Goal: Task Accomplishment & Management: Use online tool/utility

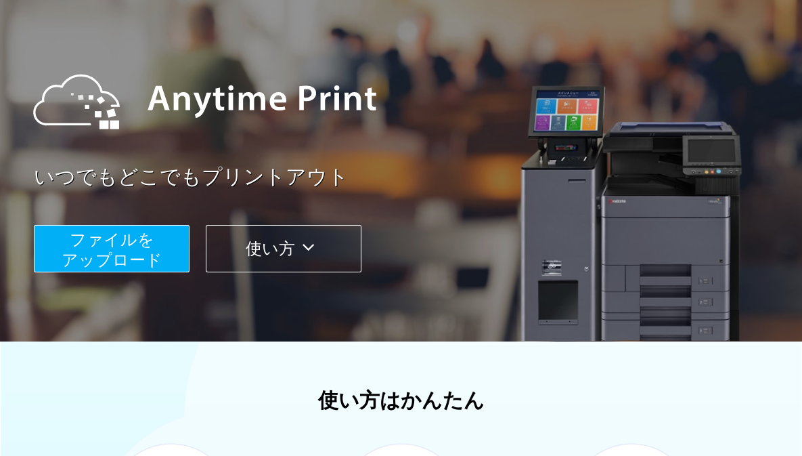
scroll to position [108, 0]
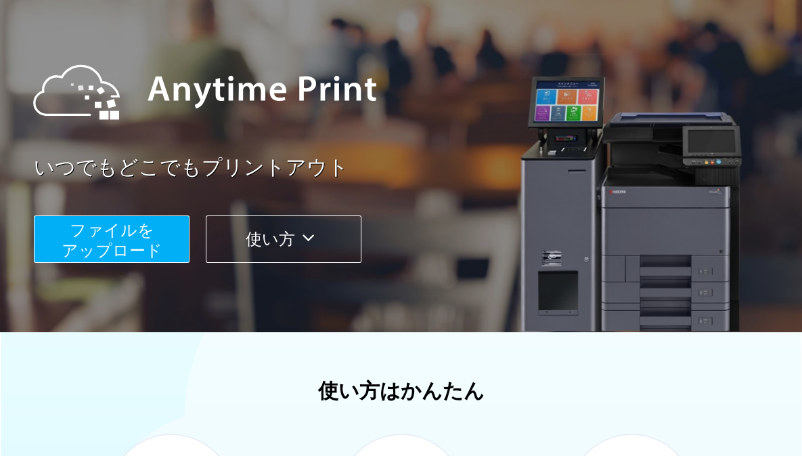
click at [161, 247] on button "ファイルを ​​アップロード" at bounding box center [112, 238] width 156 height 47
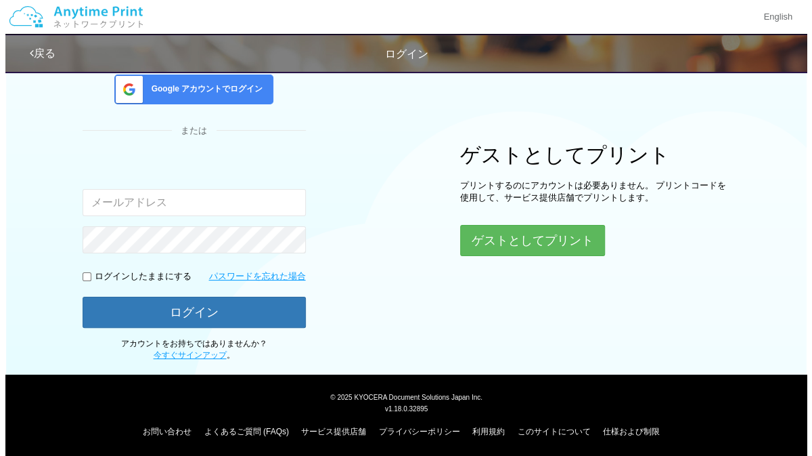
scroll to position [106, 0]
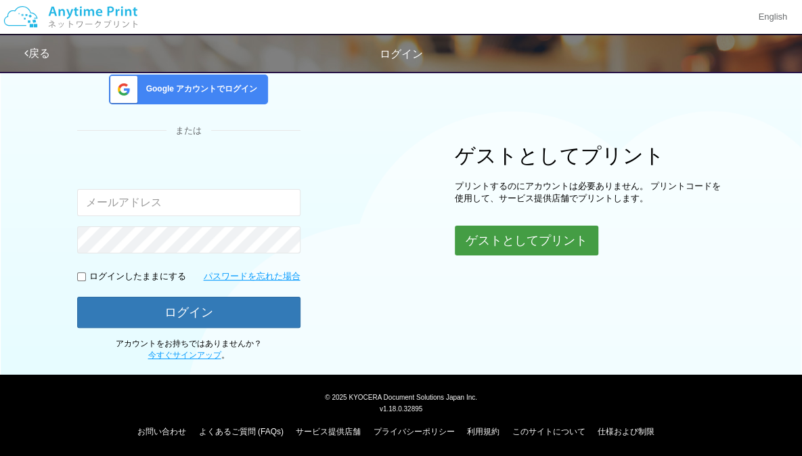
click at [485, 231] on button "ゲストとしてプリント" at bounding box center [527, 240] width 144 height 30
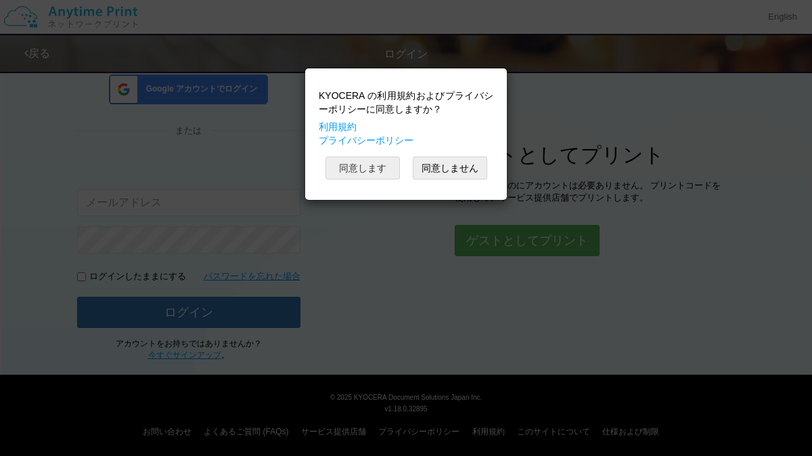
click at [343, 164] on button "同意します" at bounding box center [363, 167] width 74 height 23
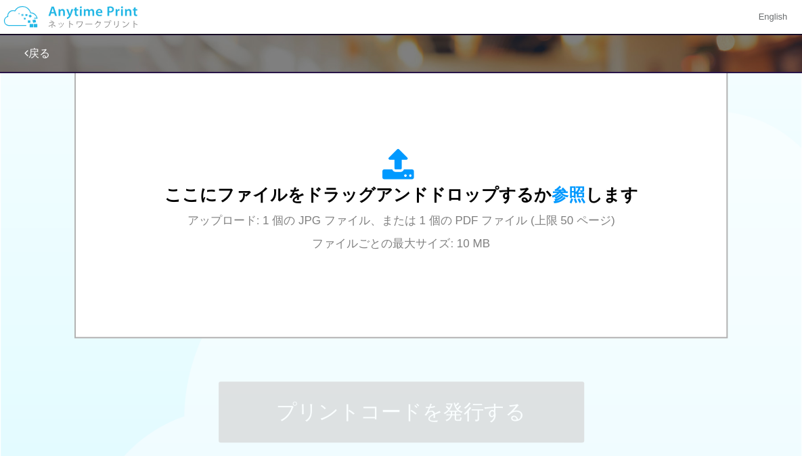
scroll to position [481, 0]
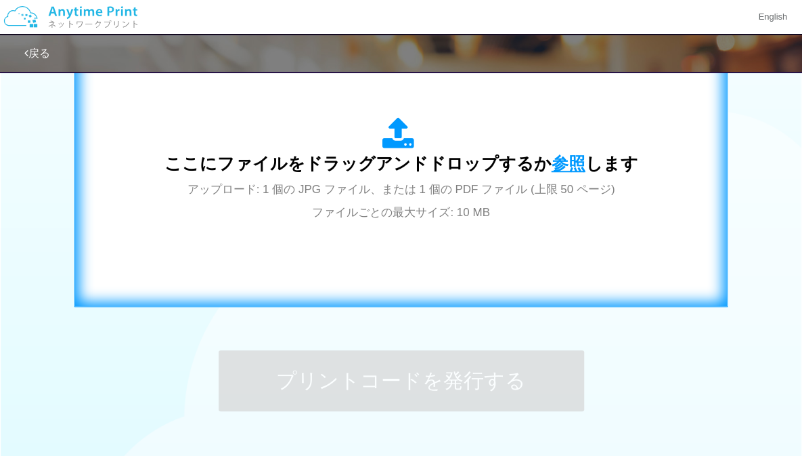
click at [564, 159] on span "参照" at bounding box center [569, 163] width 34 height 19
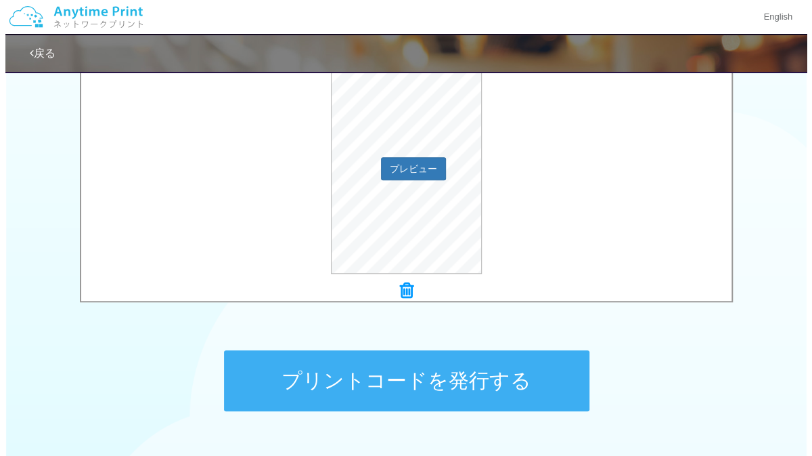
scroll to position [451, 0]
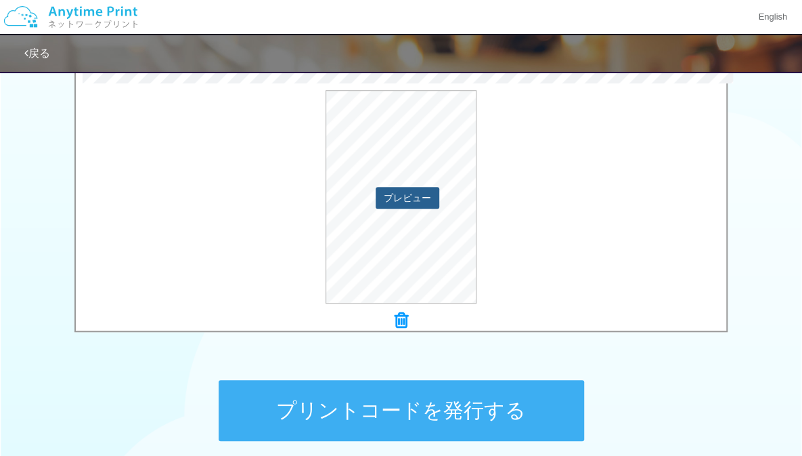
click at [426, 191] on button "プレビュー" at bounding box center [408, 198] width 64 height 22
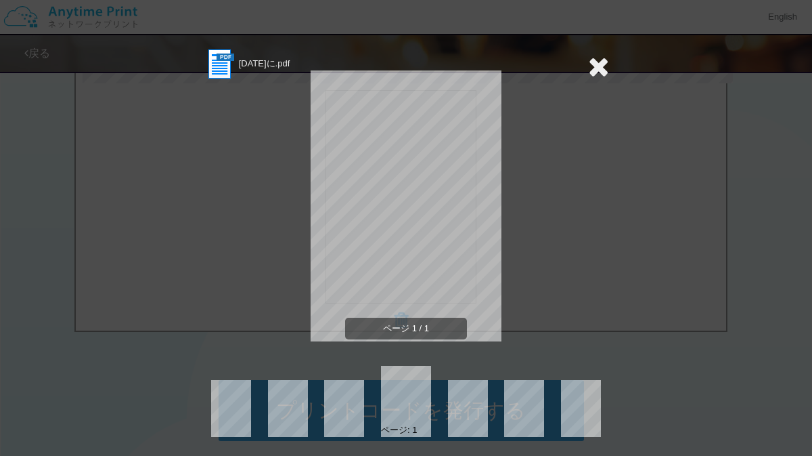
click at [600, 65] on icon at bounding box center [598, 66] width 21 height 27
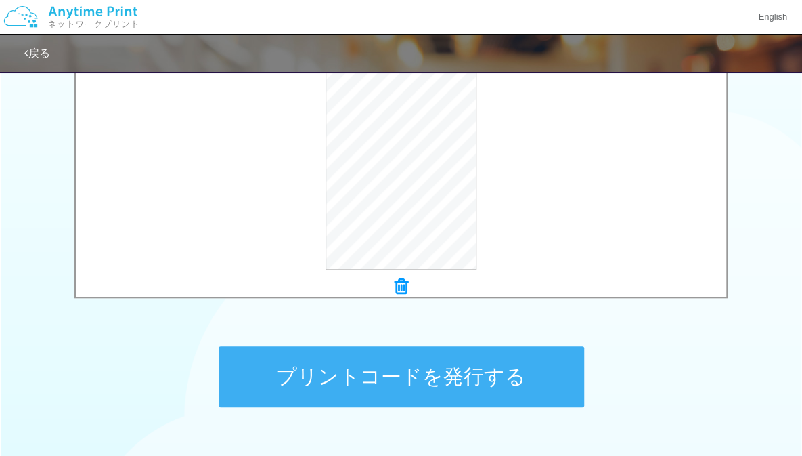
scroll to position [485, 0]
click at [449, 359] on button "プリントコードを発行する" at bounding box center [402, 376] width 366 height 61
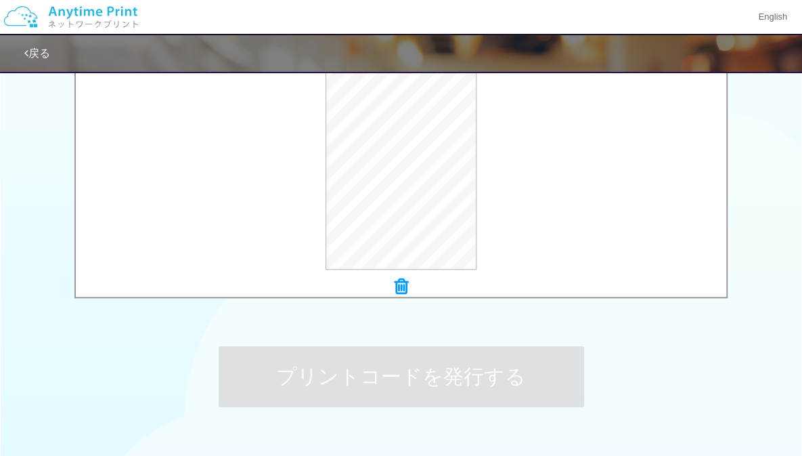
scroll to position [0, 0]
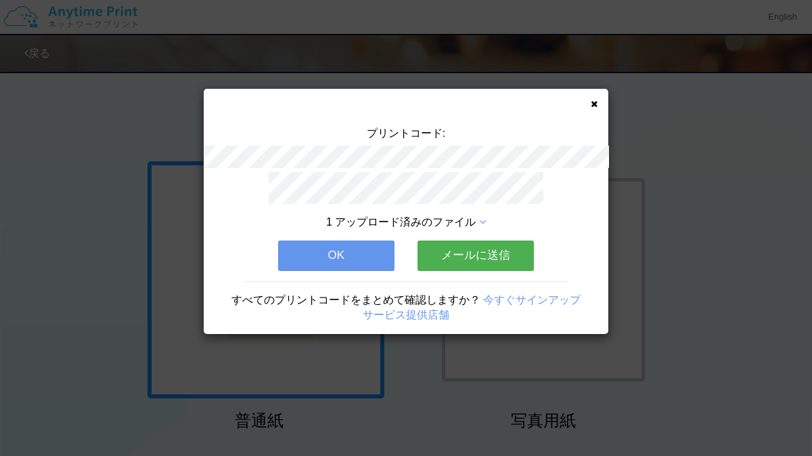
click at [600, 102] on div "プリントコード: 1 アップロード済みのファイル OK メールに送信 すべてのプリントコードをまとめて確認しますか？ 今すぐサインアップ サービス提供店舗" at bounding box center [406, 211] width 405 height 245
click at [594, 102] on icon at bounding box center [594, 104] width 7 height 9
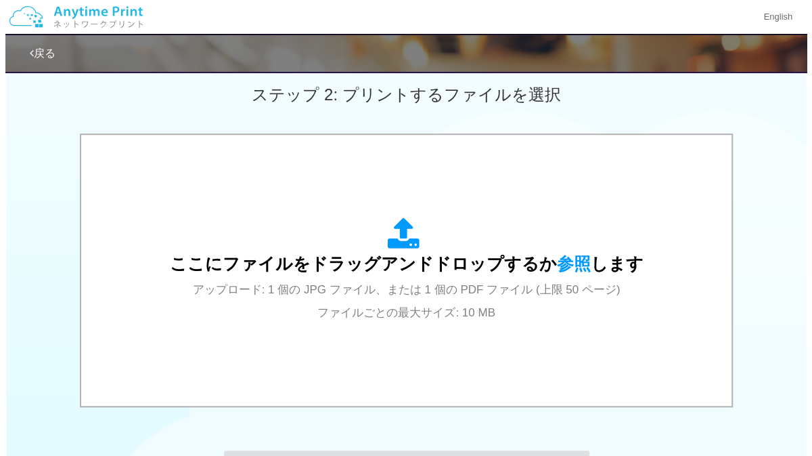
scroll to position [381, 0]
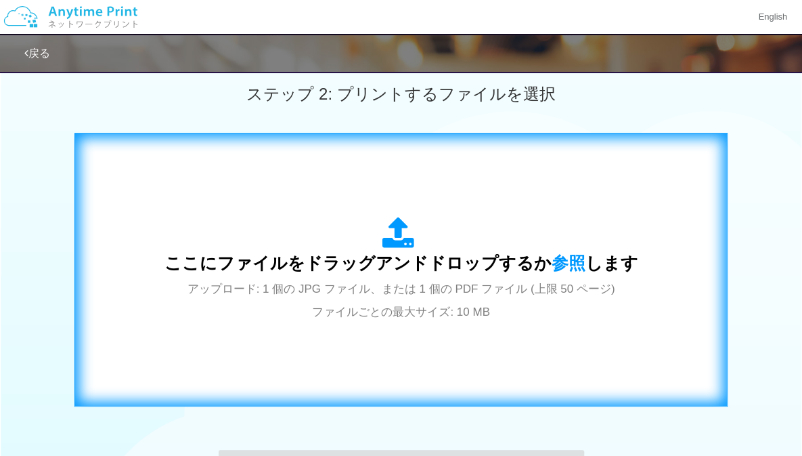
click at [578, 258] on span "参照" at bounding box center [569, 262] width 34 height 19
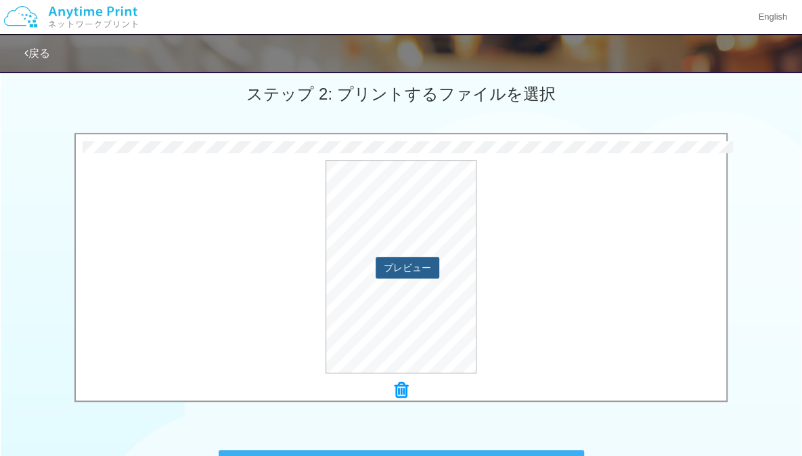
click at [402, 266] on button "プレビュー" at bounding box center [408, 268] width 64 height 22
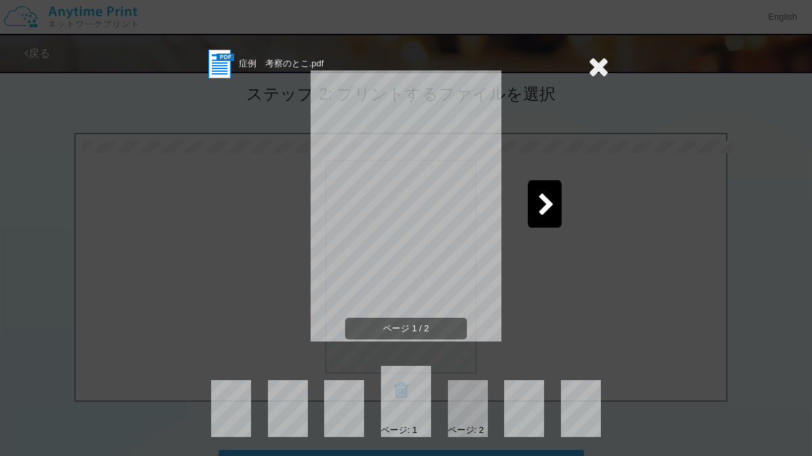
click at [528, 219] on div at bounding box center [545, 203] width 34 height 47
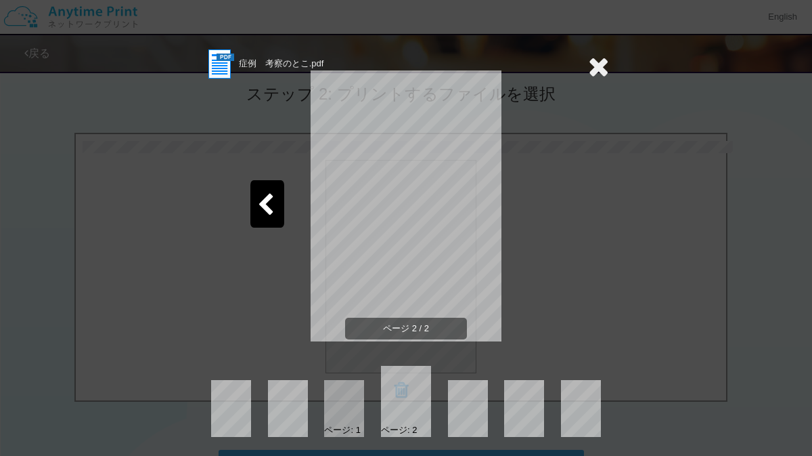
click at [588, 72] on icon at bounding box center [598, 66] width 21 height 27
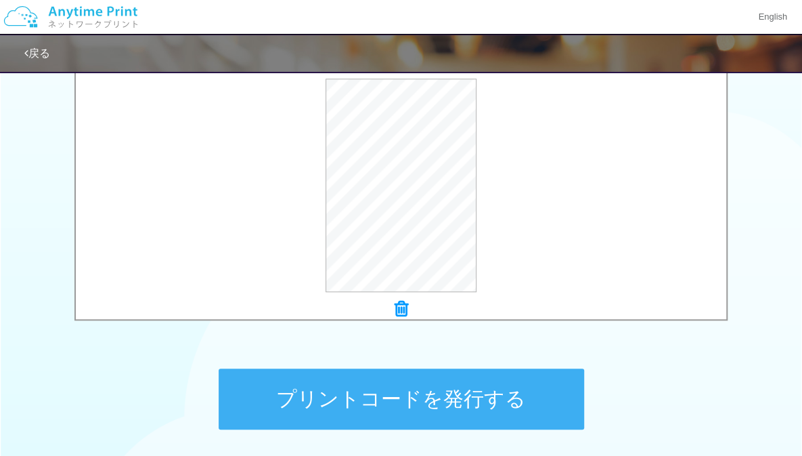
scroll to position [502, 0]
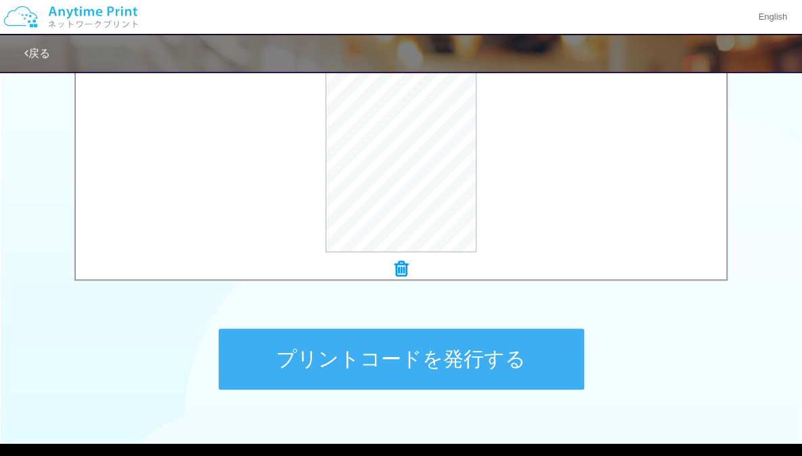
click at [508, 361] on button "プリントコードを発行する" at bounding box center [402, 358] width 366 height 61
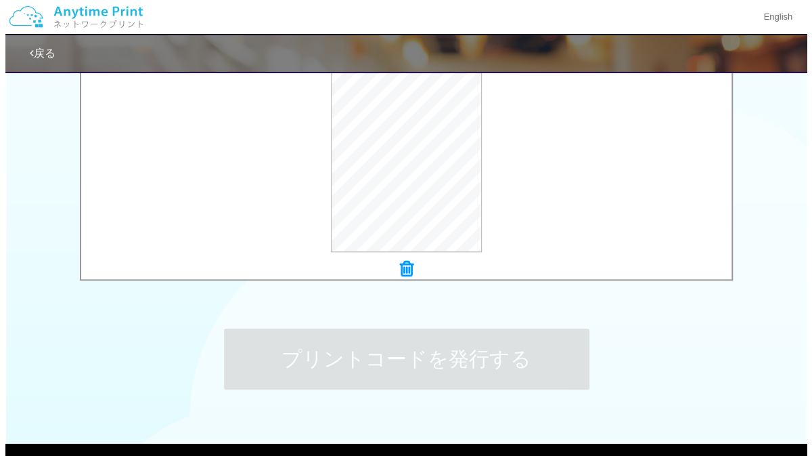
scroll to position [0, 0]
